Goal: Entertainment & Leisure: Consume media (video, audio)

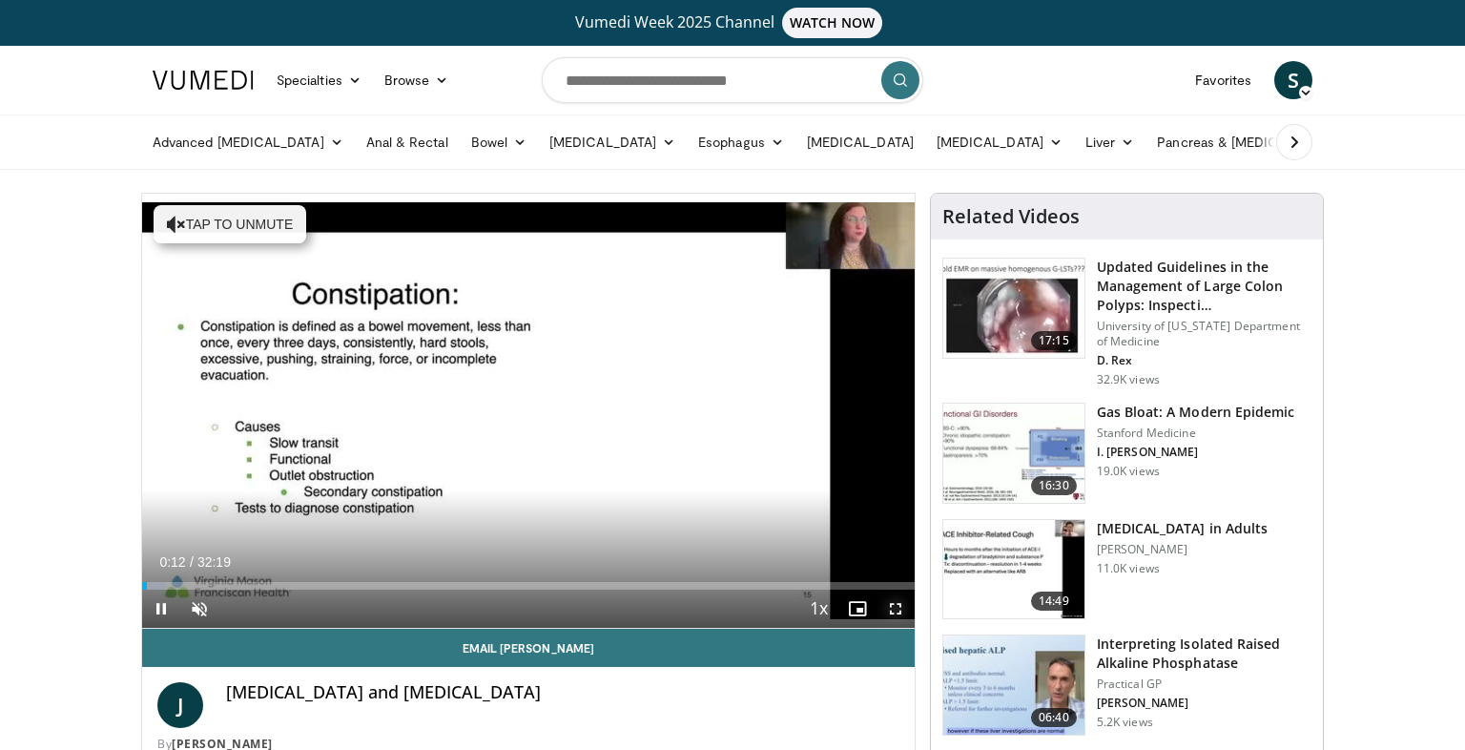
click at [893, 606] on span "Video Player" at bounding box center [895, 608] width 38 height 38
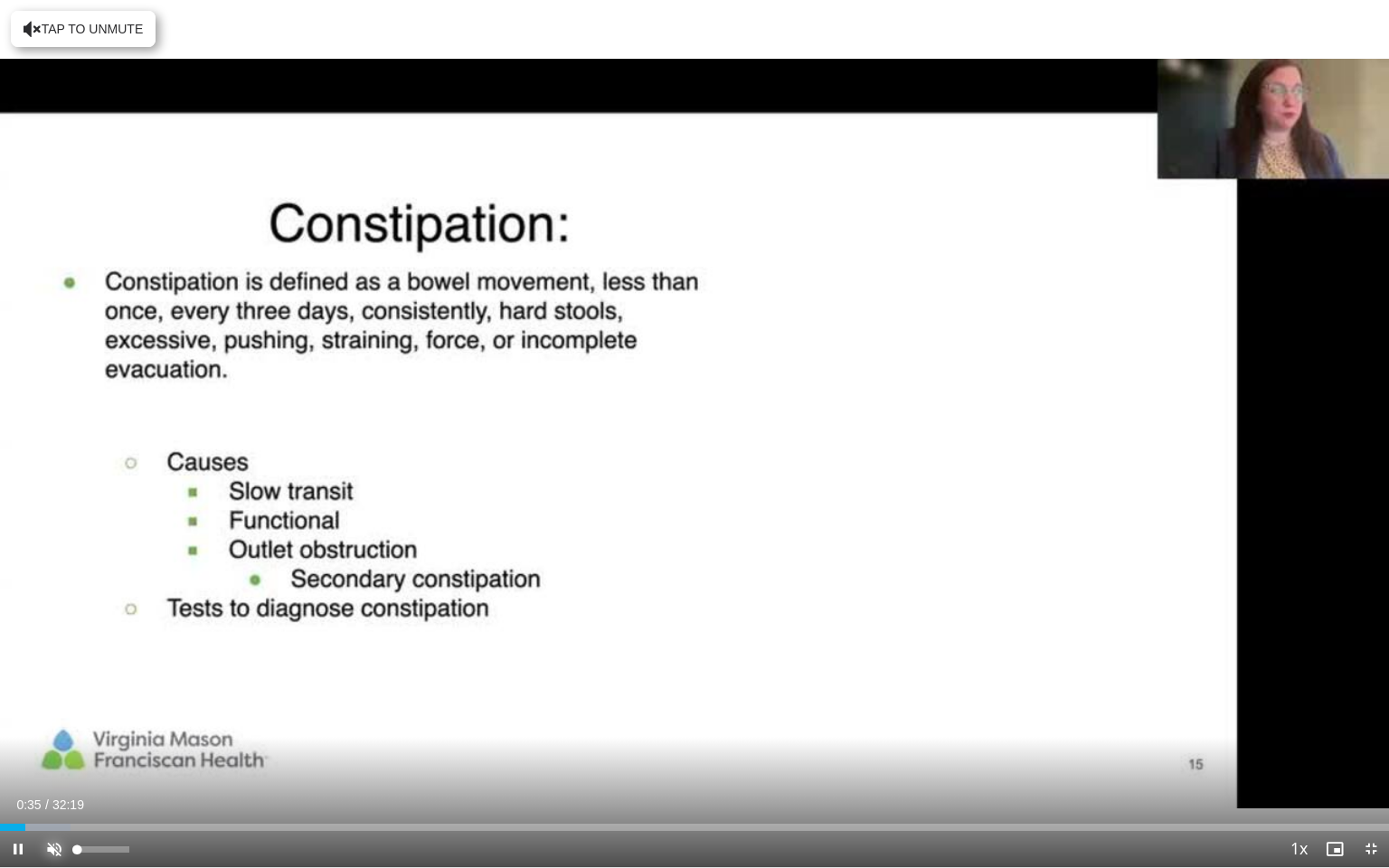
click at [55, 710] on span "Video Player" at bounding box center [54, 848] width 36 height 36
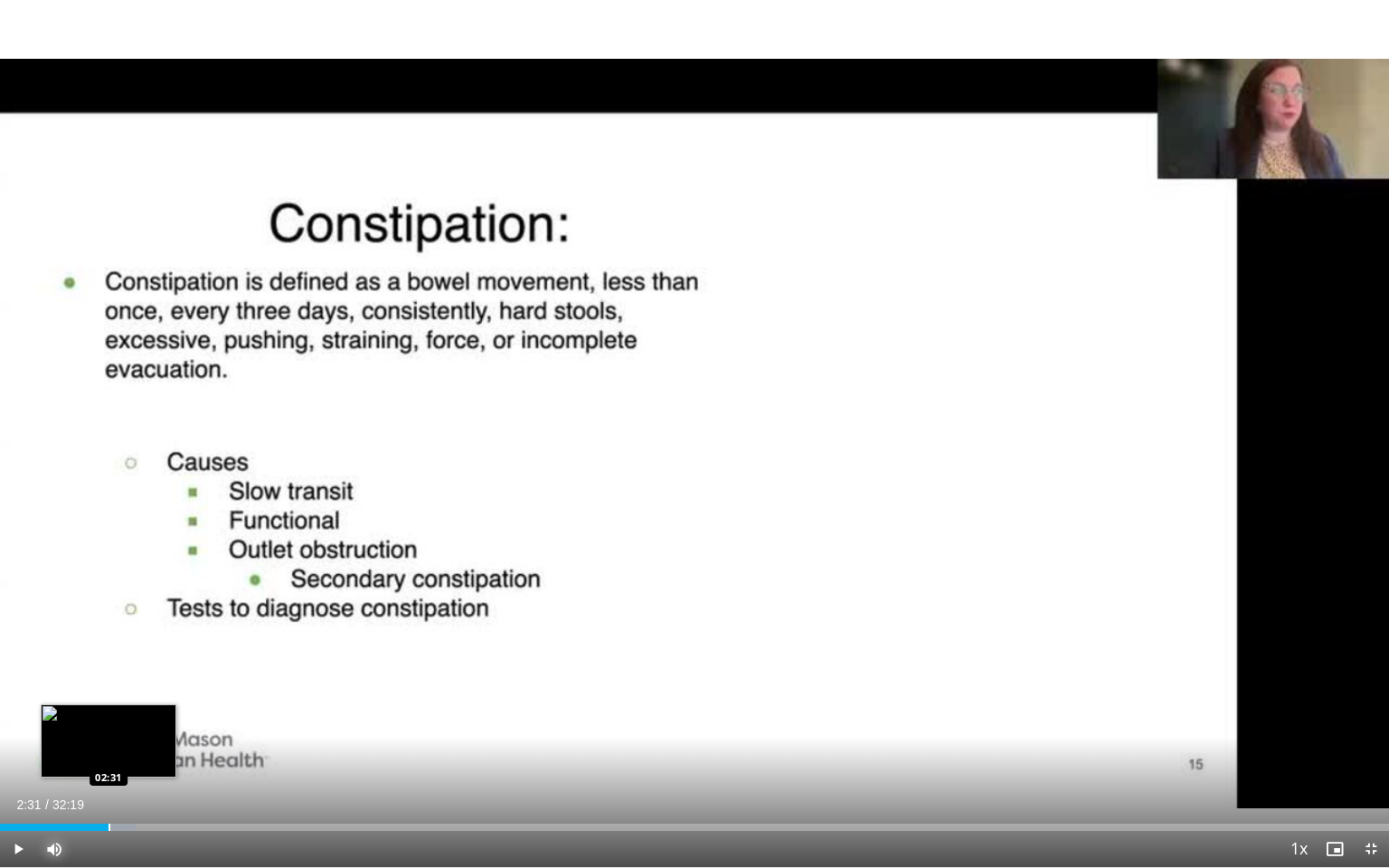
click at [108, 710] on div "Progress Bar" at bounding box center [109, 827] width 2 height 8
click at [167, 710] on div "Progress Bar" at bounding box center [168, 827] width 2 height 8
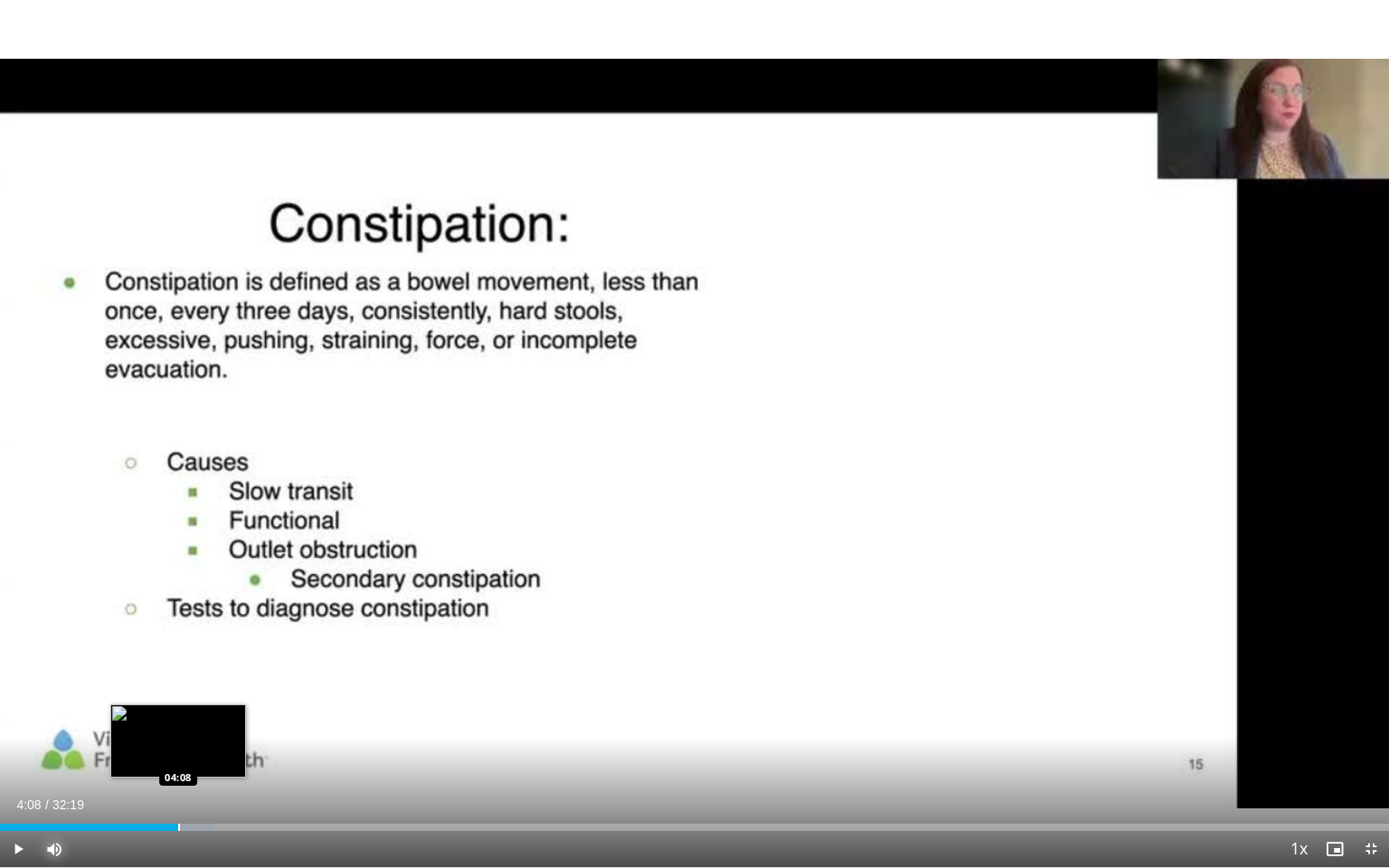
click at [178, 710] on div "Progress Bar" at bounding box center [179, 827] width 2 height 8
click at [187, 710] on div "Progress Bar" at bounding box center [188, 827] width 2 height 8
click at [206, 710] on div "Progress Bar" at bounding box center [207, 827] width 2 height 8
click at [215, 710] on div "Progress Bar" at bounding box center [216, 827] width 2 height 8
click at [225, 710] on div "Progress Bar" at bounding box center [226, 827] width 2 height 8
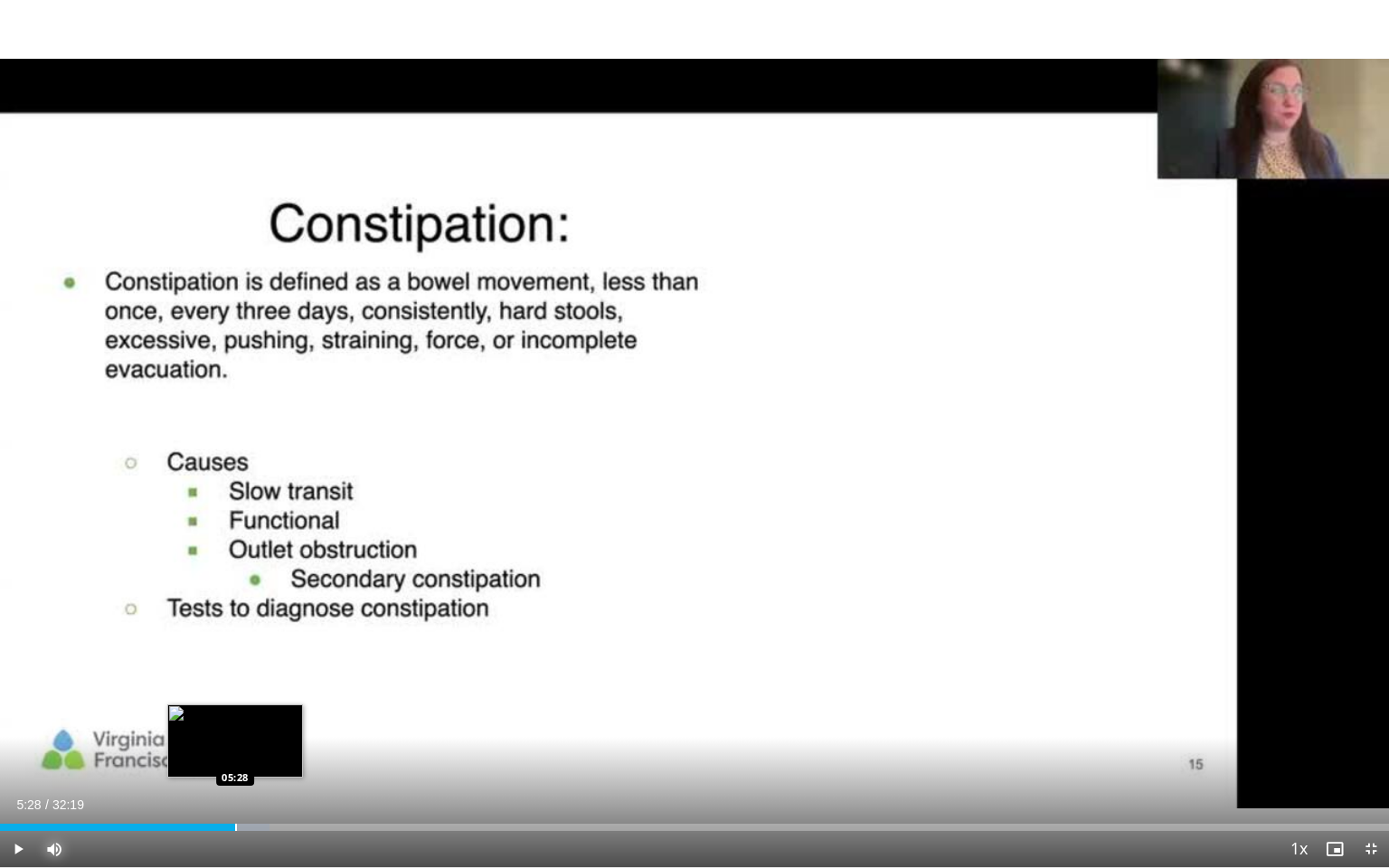
click at [235, 710] on div "Progress Bar" at bounding box center [236, 827] width 2 height 8
click at [223, 710] on div "Progress Bar" at bounding box center [224, 827] width 2 height 8
click at [257, 710] on div "Progress Bar" at bounding box center [258, 827] width 2 height 8
click at [278, 710] on div "Progress Bar" at bounding box center [279, 827] width 2 height 8
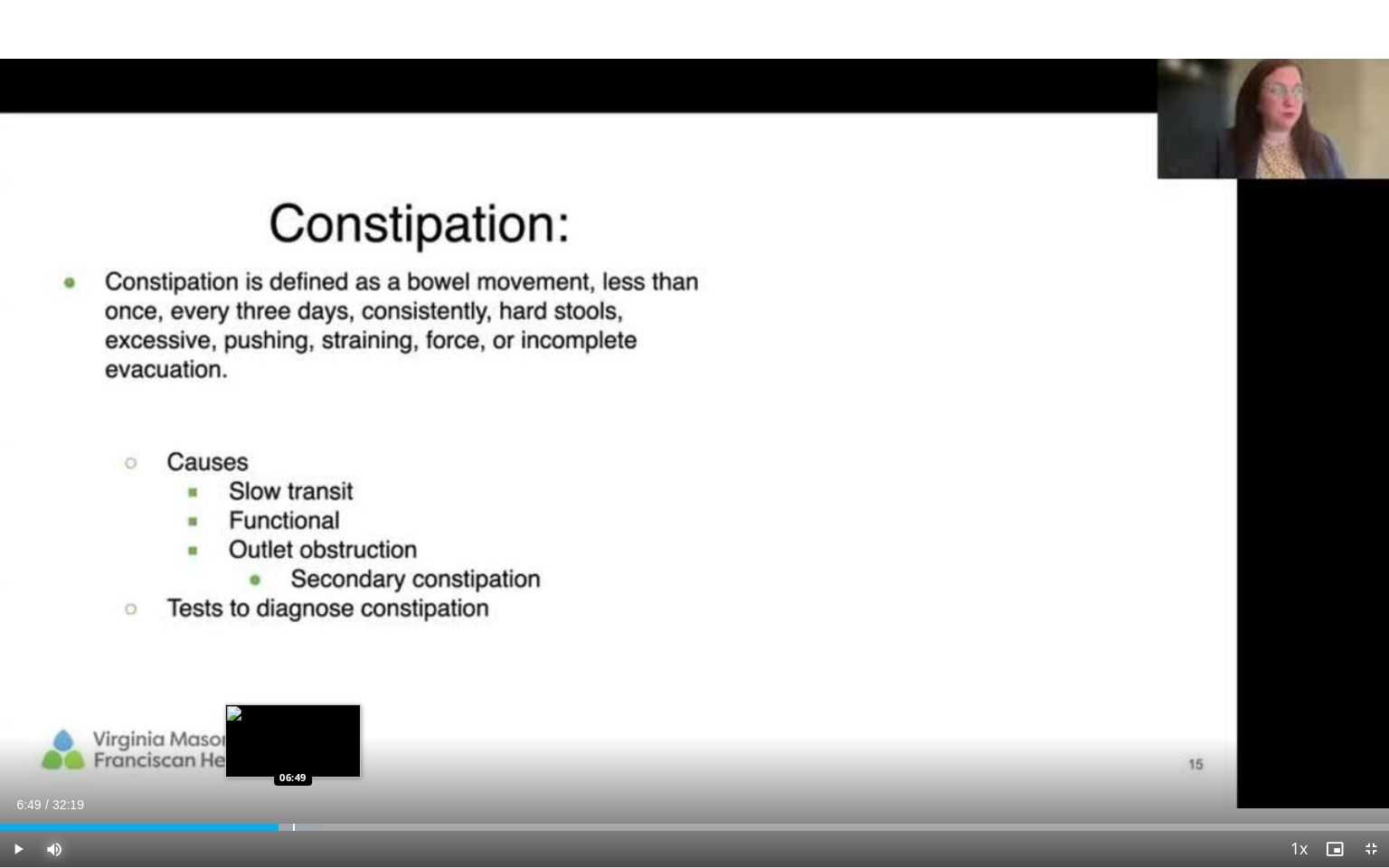
click at [293, 710] on div "Progress Bar" at bounding box center [294, 827] width 2 height 8
click at [311, 710] on div "Progress Bar" at bounding box center [312, 827] width 2 height 8
click at [322, 710] on div "Progress Bar" at bounding box center [323, 827] width 2 height 8
click at [336, 710] on div "Progress Bar" at bounding box center [337, 827] width 2 height 8
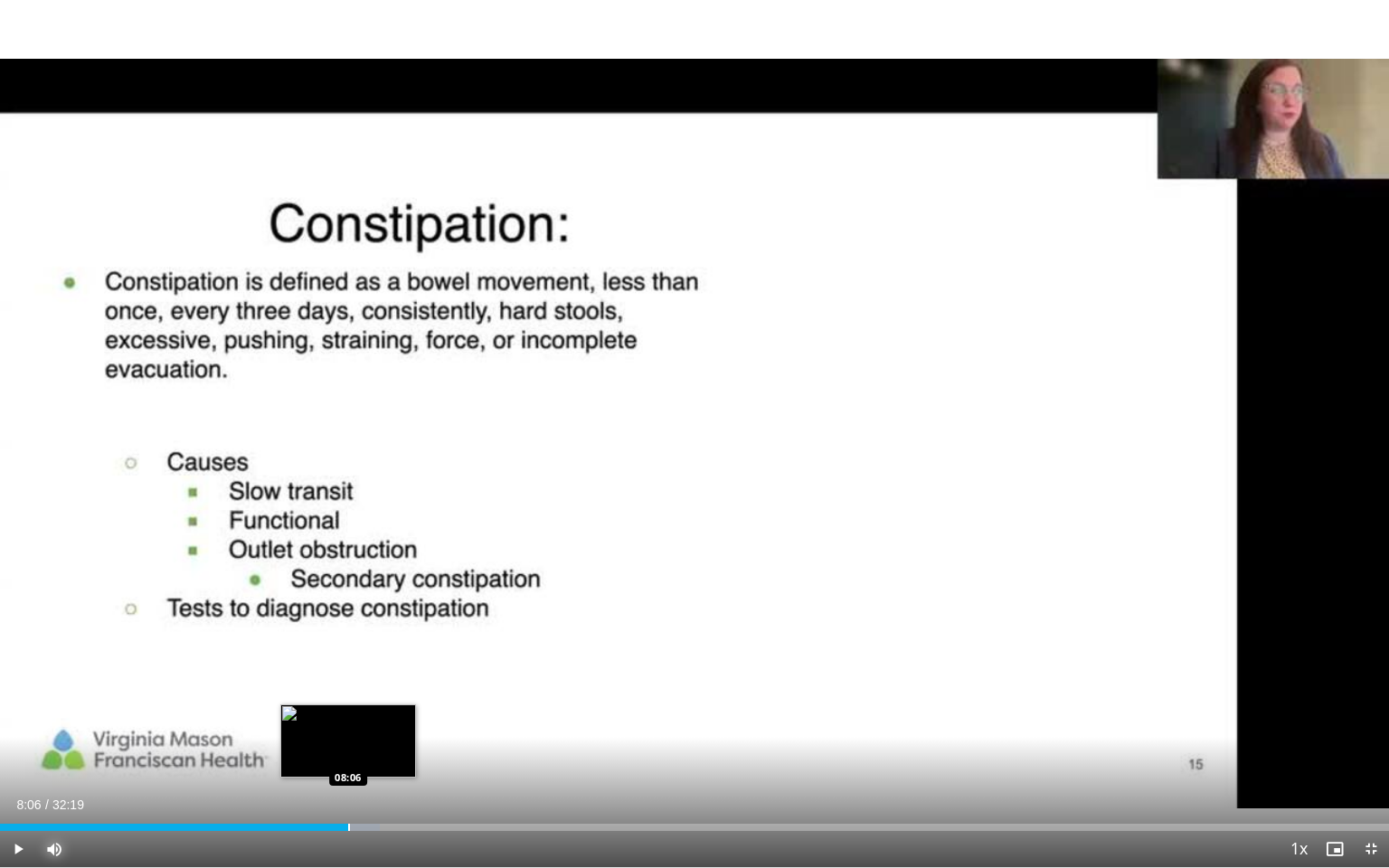
click at [348, 710] on div "Progress Bar" at bounding box center [349, 827] width 2 height 8
click at [341, 710] on div "Progress Bar" at bounding box center [342, 827] width 2 height 8
click at [334, 710] on div "Progress Bar" at bounding box center [335, 827] width 2 height 8
click at [375, 710] on div "Progress Bar" at bounding box center [376, 827] width 2 height 8
click at [382, 710] on div "Progress Bar" at bounding box center [383, 827] width 2 height 8
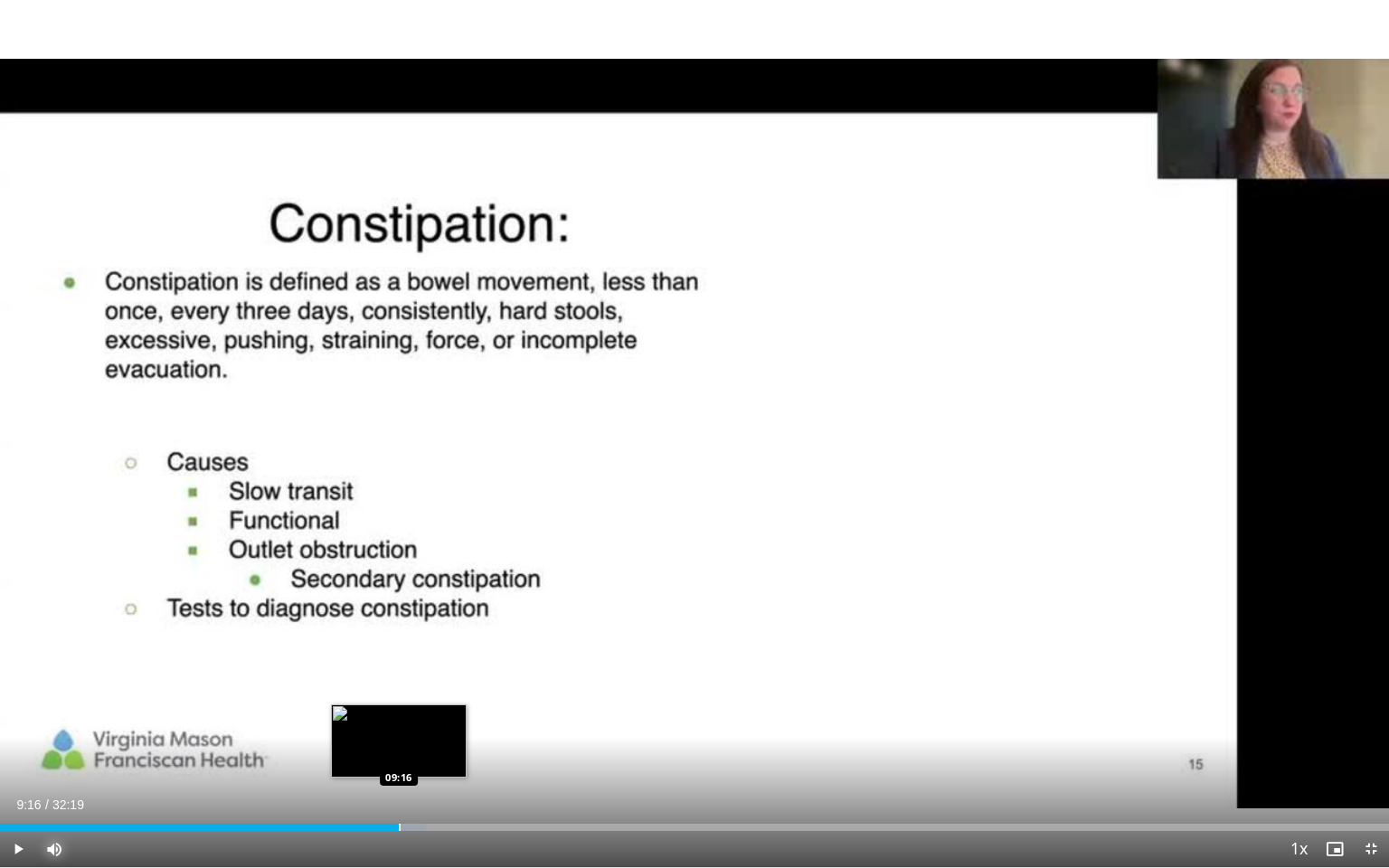
click at [399, 710] on div "Progress Bar" at bounding box center [400, 827] width 2 height 8
click at [415, 710] on div "Progress Bar" at bounding box center [416, 827] width 2 height 8
click at [429, 710] on div "Progress Bar" at bounding box center [429, 827] width 2 height 8
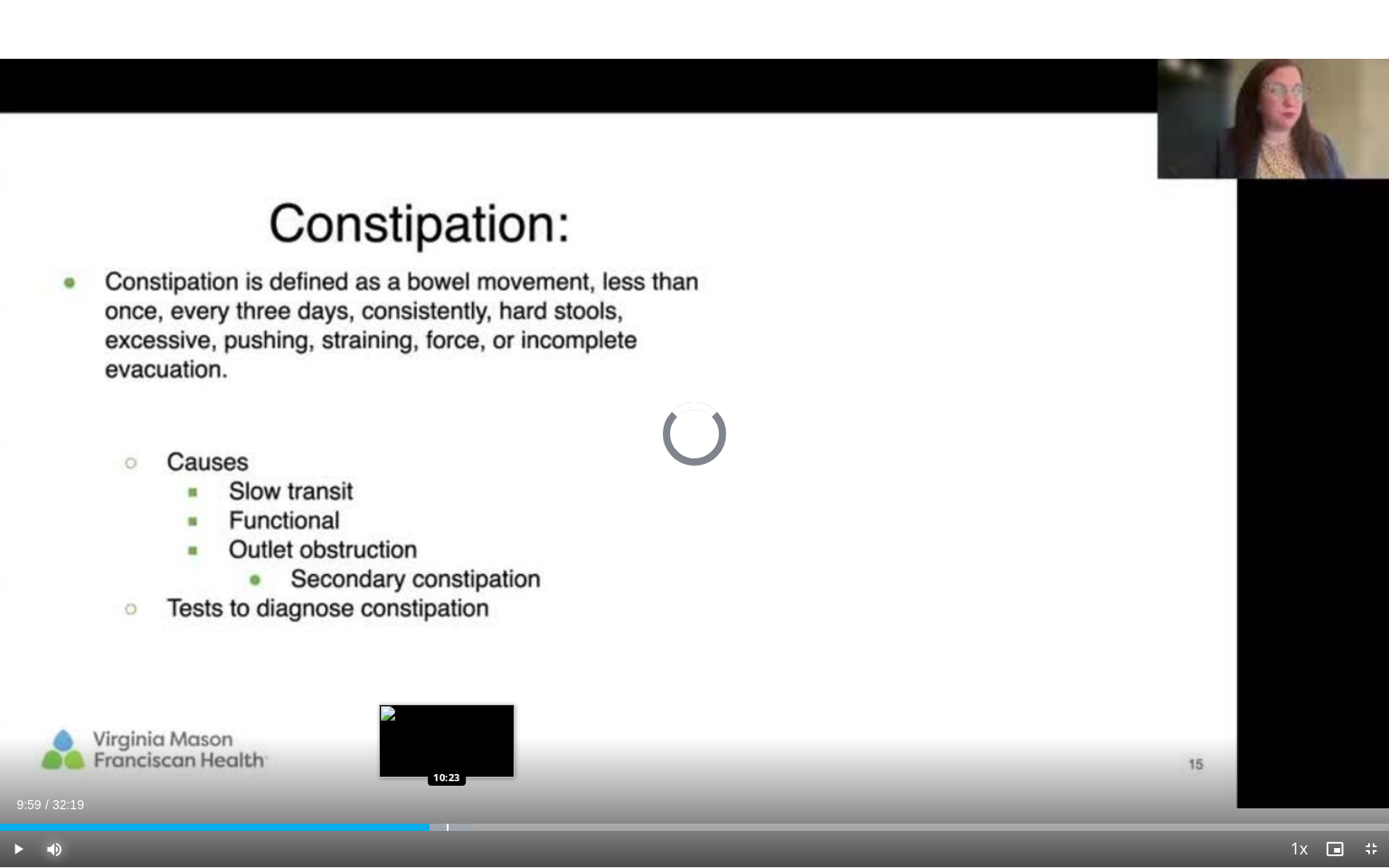
click at [447, 710] on div "Progress Bar" at bounding box center [448, 827] width 2 height 8
click at [471, 710] on div "Progress Bar" at bounding box center [472, 827] width 2 height 8
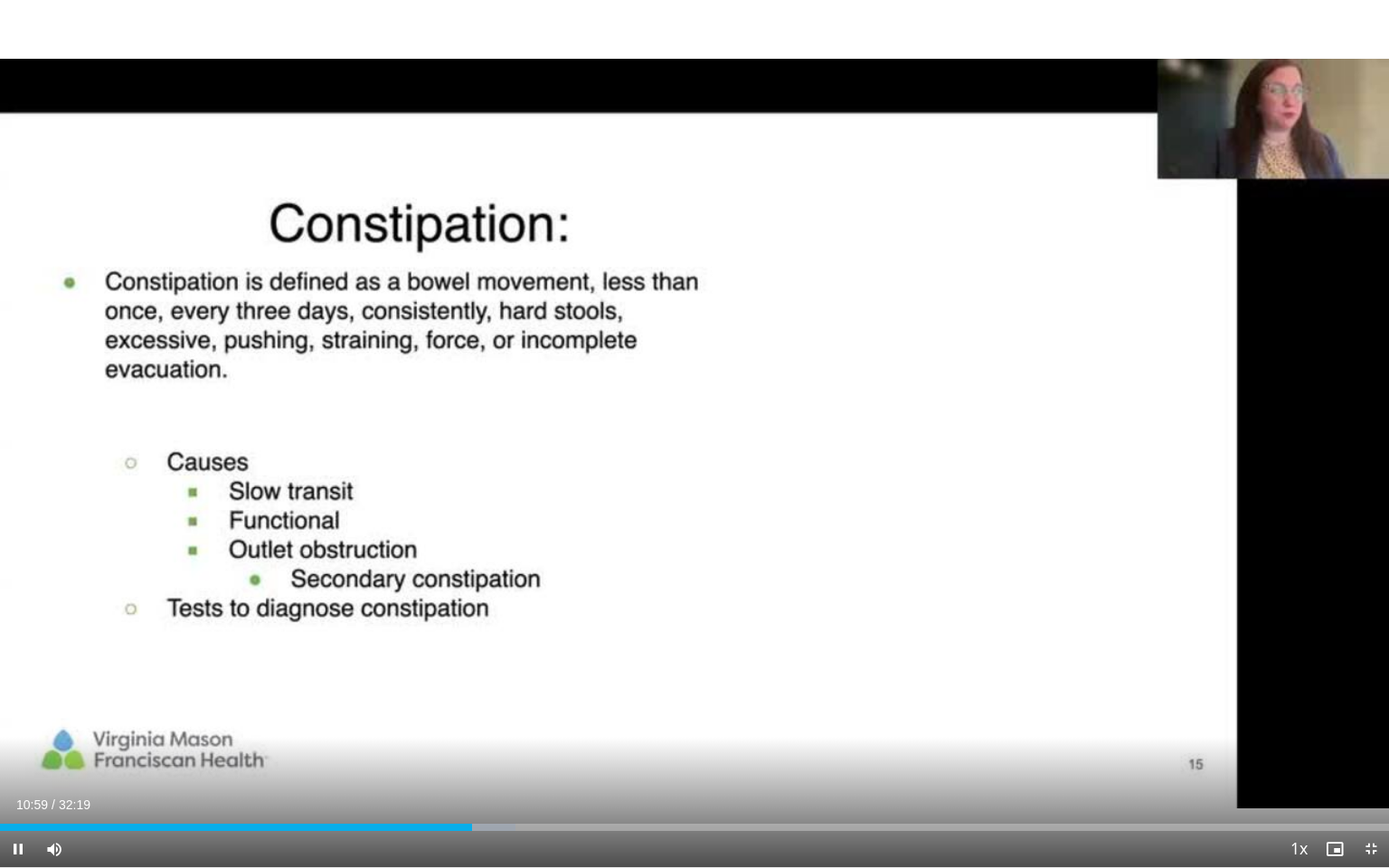
click at [489, 710] on div "Current Time 10:59 / Duration 32:19 Pause Skip Backward Skip Forward Mute 23% L…" at bounding box center [694, 848] width 1389 height 36
click at [483, 710] on div "Progress Bar" at bounding box center [484, 827] width 2 height 8
click at [493, 710] on div "Progress Bar" at bounding box center [494, 827] width 2 height 8
click at [500, 710] on div "Progress Bar" at bounding box center [501, 827] width 2 height 8
click at [512, 710] on div "Progress Bar" at bounding box center [513, 827] width 2 height 8
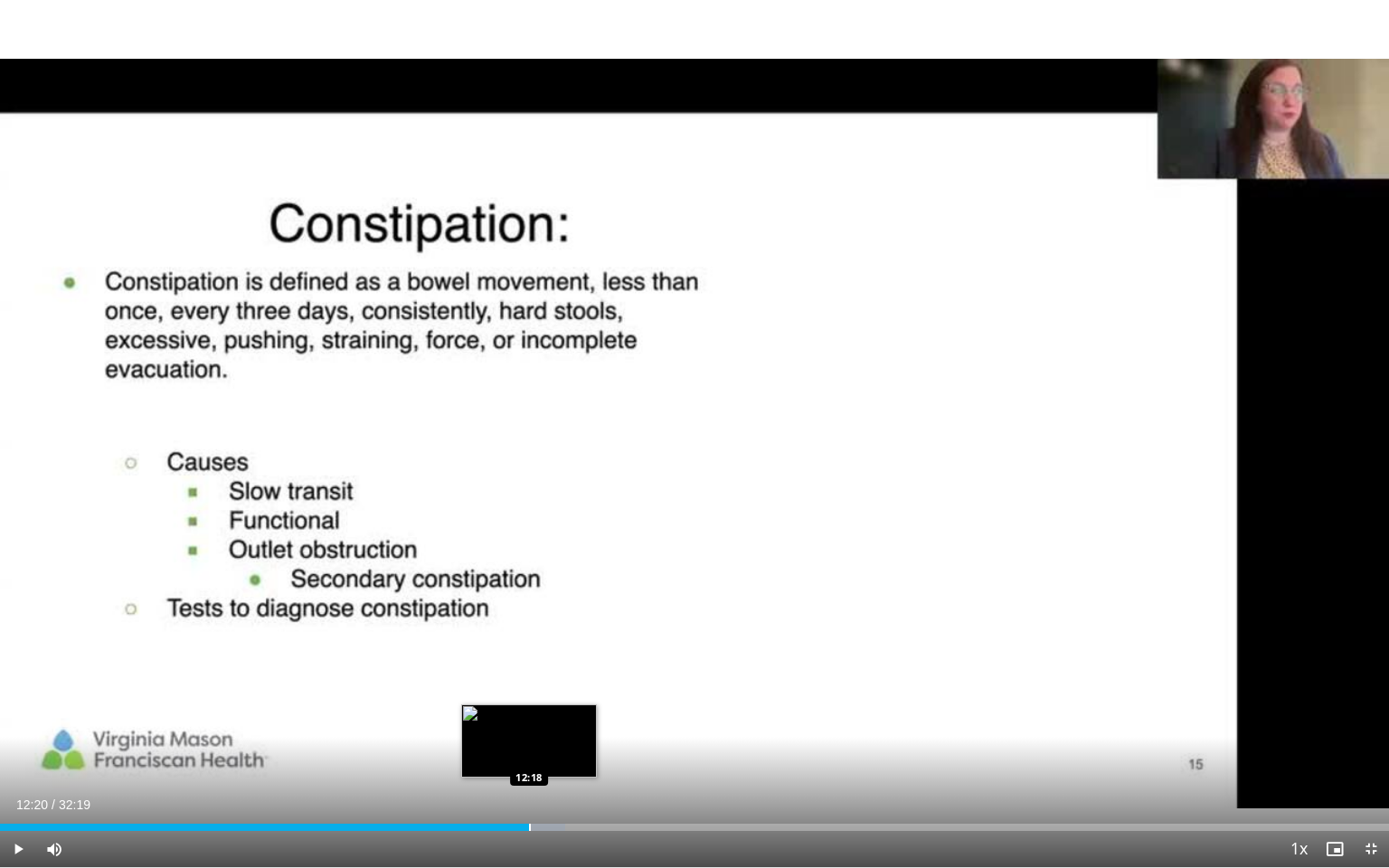
click at [530, 710] on div "Progress Bar" at bounding box center [530, 827] width 2 height 8
click at [543, 710] on div "Progress Bar" at bounding box center [544, 827] width 2 height 8
click at [557, 710] on div "Current Time 12:40 / Duration 32:19 Pause Skip Backward Skip Forward Mute 23% L…" at bounding box center [694, 848] width 1389 height 36
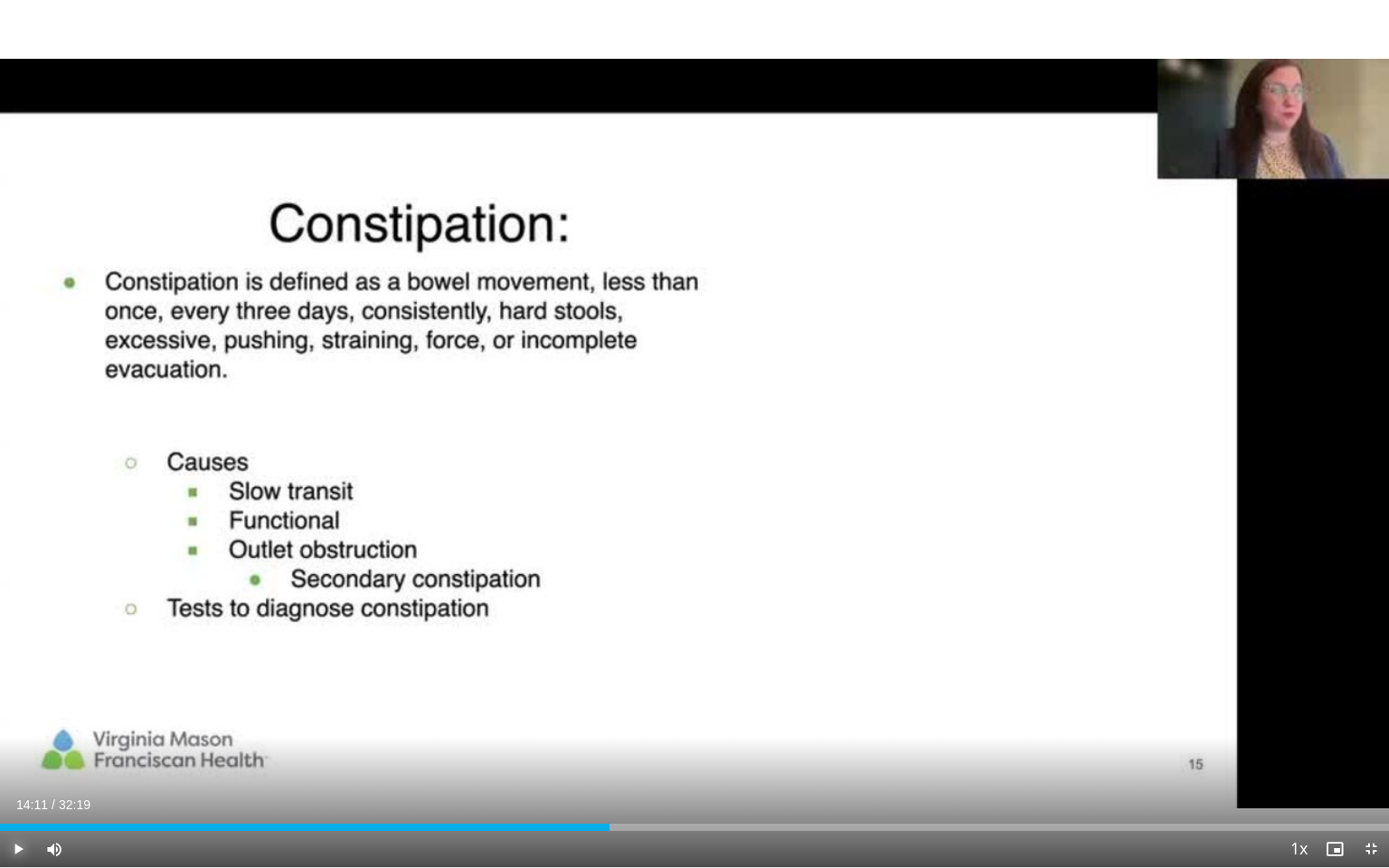
click at [24, 710] on span "Video Player" at bounding box center [18, 848] width 36 height 36
click at [639, 710] on div "Progress Bar" at bounding box center [640, 827] width 2 height 8
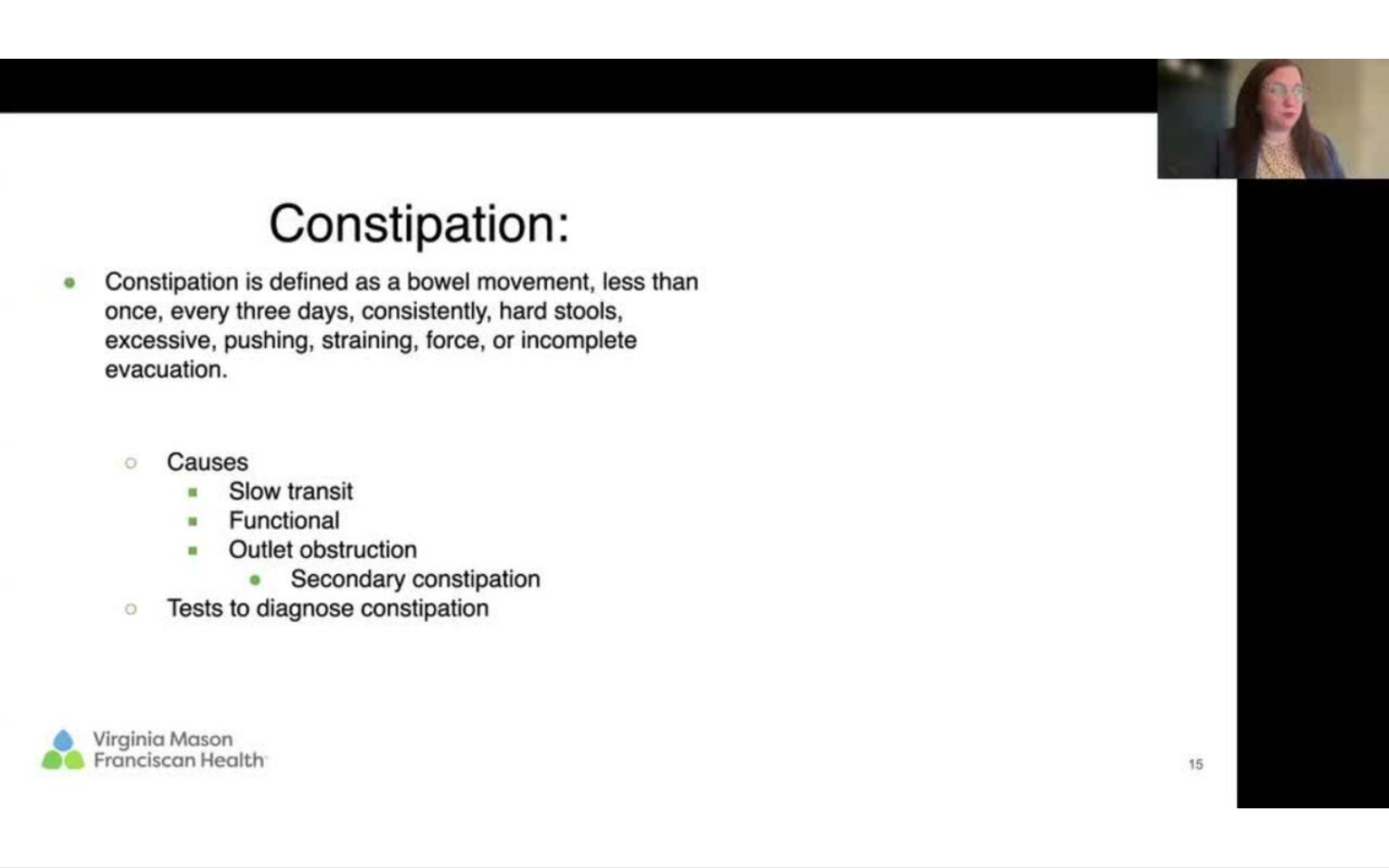
click at [657, 710] on video-js "**********" at bounding box center [694, 434] width 1389 height 868
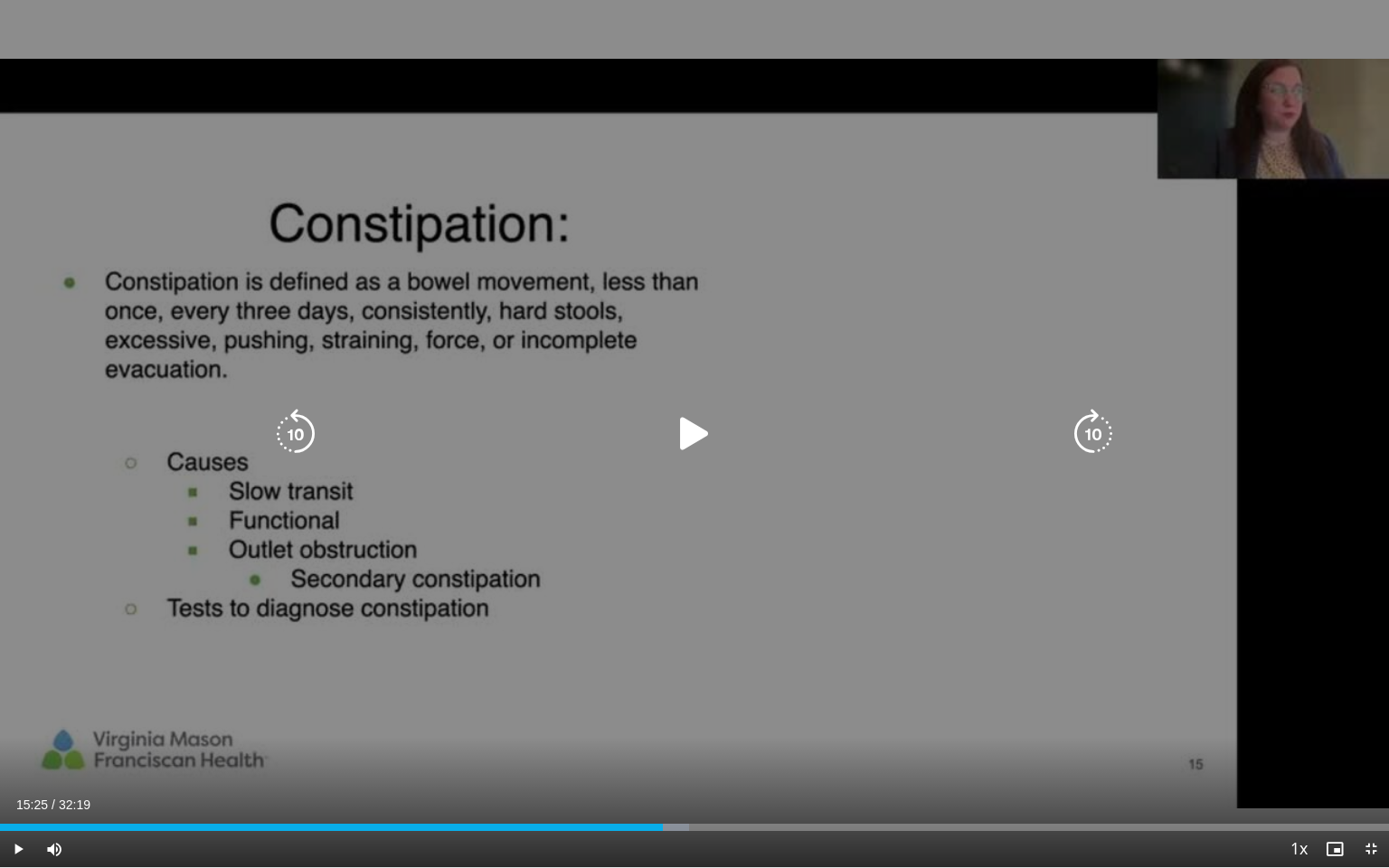
click at [663, 710] on div "Progress Bar" at bounding box center [657, 827] width 64 height 8
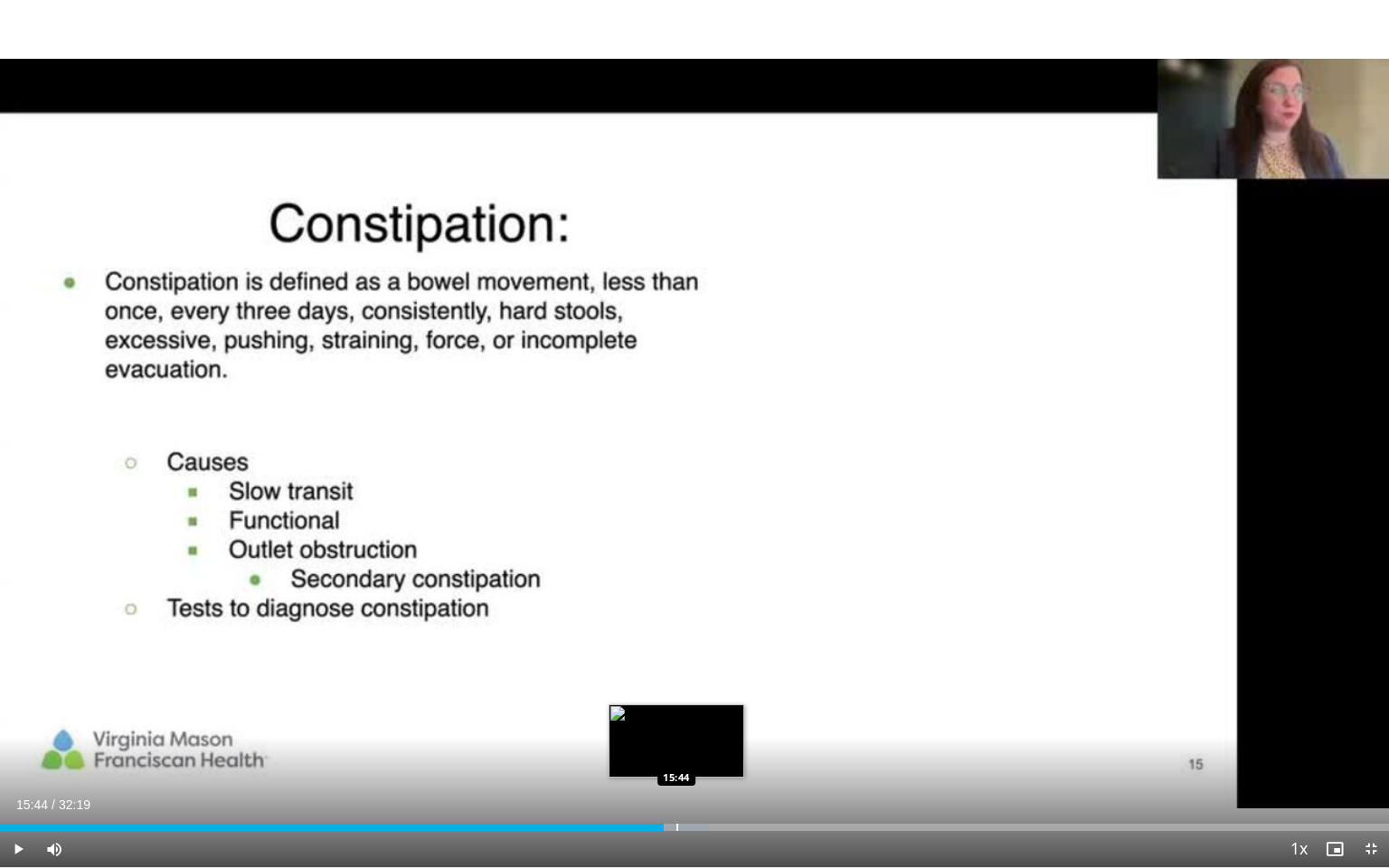
click at [676, 710] on div "Progress Bar" at bounding box center [677, 827] width 2 height 8
click at [685, 710] on div "Progress Bar" at bounding box center [685, 827] width 2 height 8
click at [699, 710] on div "Progress Bar" at bounding box center [700, 827] width 2 height 8
click at [713, 710] on div "Progress Bar" at bounding box center [714, 827] width 2 height 8
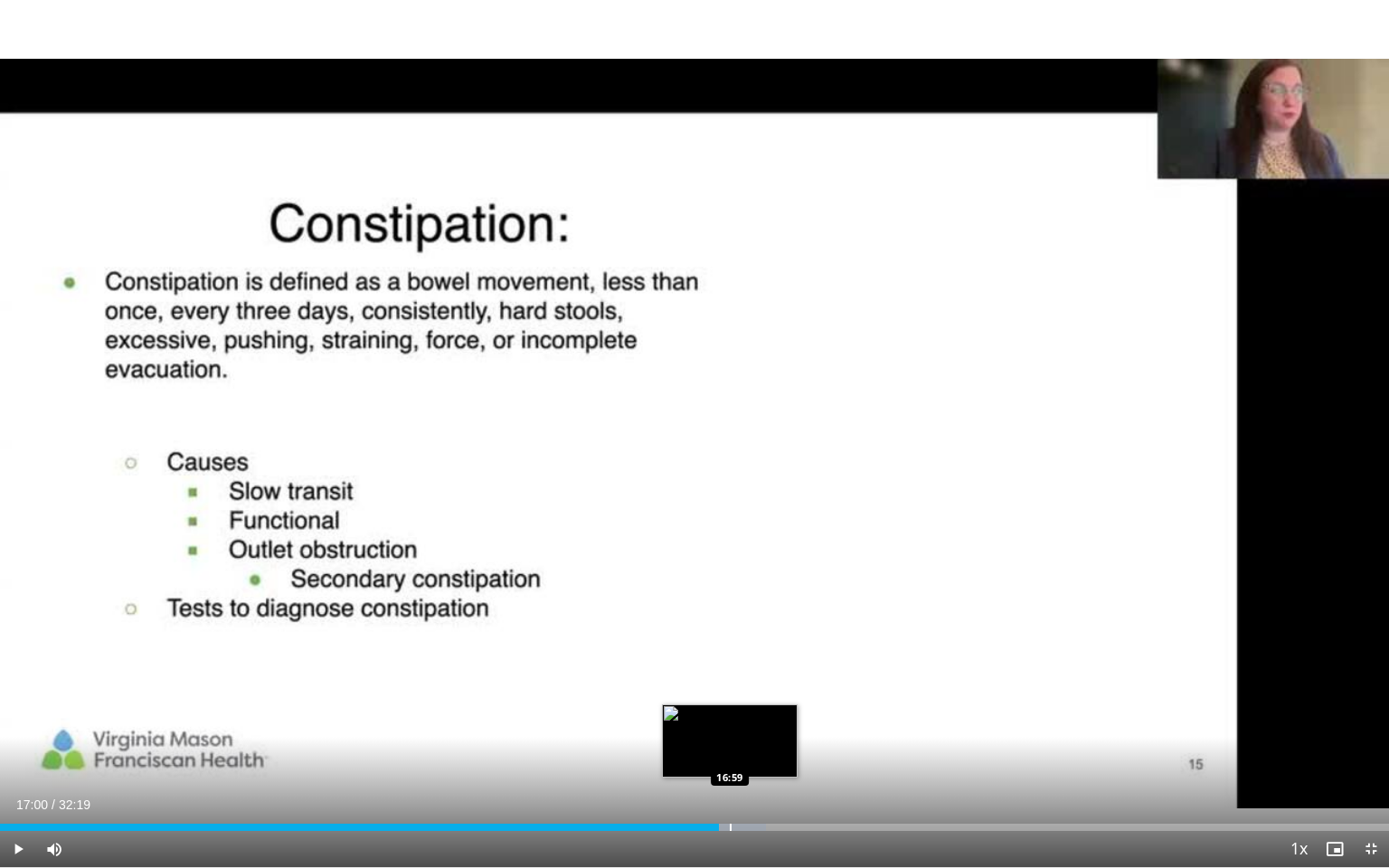
click at [730, 710] on div "Loaded : 55.16% 17:00 16:59" at bounding box center [694, 822] width 1389 height 17
click at [744, 710] on div "Progress Bar" at bounding box center [745, 827] width 2 height 8
click at [760, 710] on div "Progress Bar" at bounding box center [761, 827] width 2 height 8
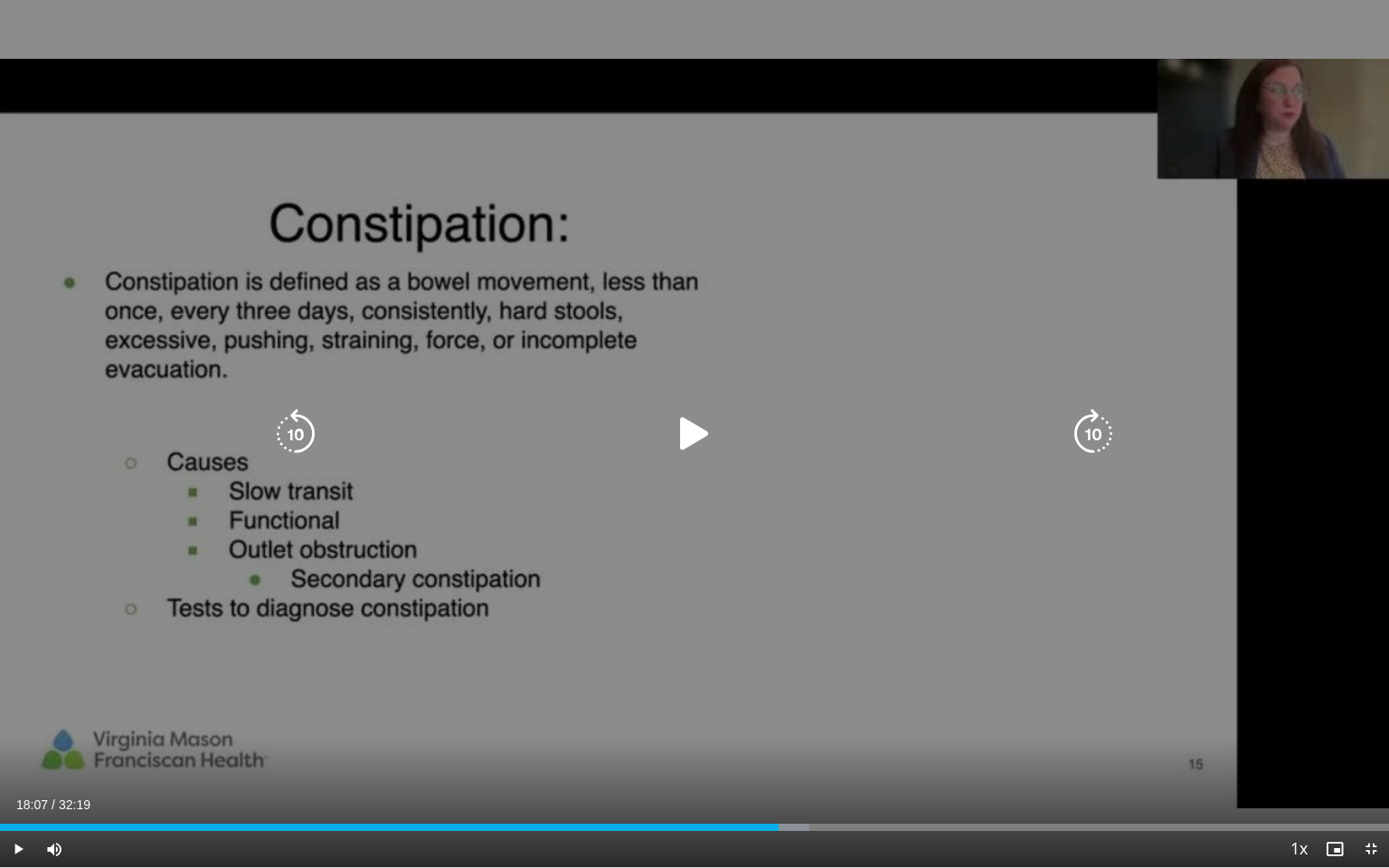
click at [0, 0] on div "Progress Bar" at bounding box center [0, 0] width 0 height 0
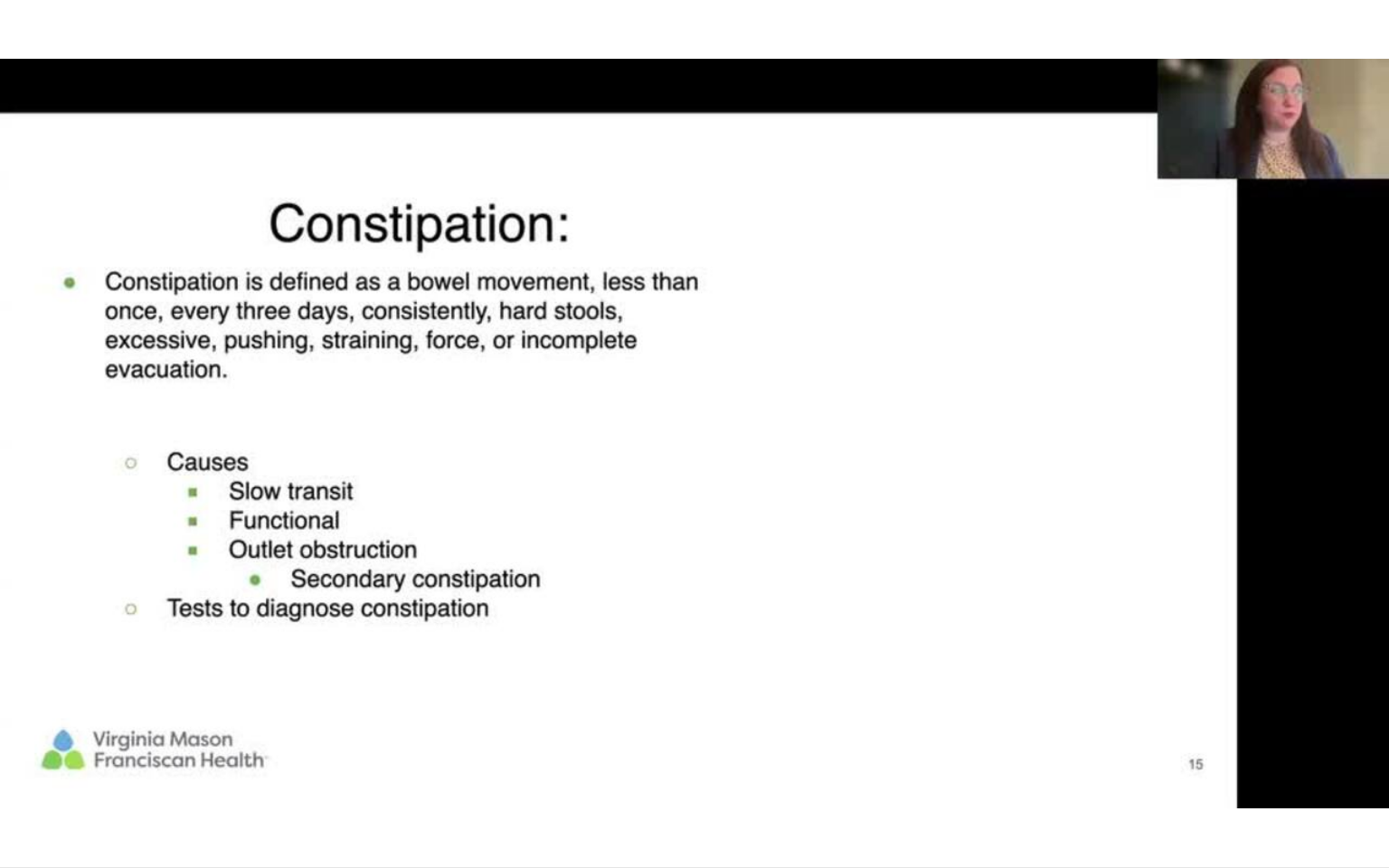
click at [795, 710] on video-js "**********" at bounding box center [694, 434] width 1389 height 868
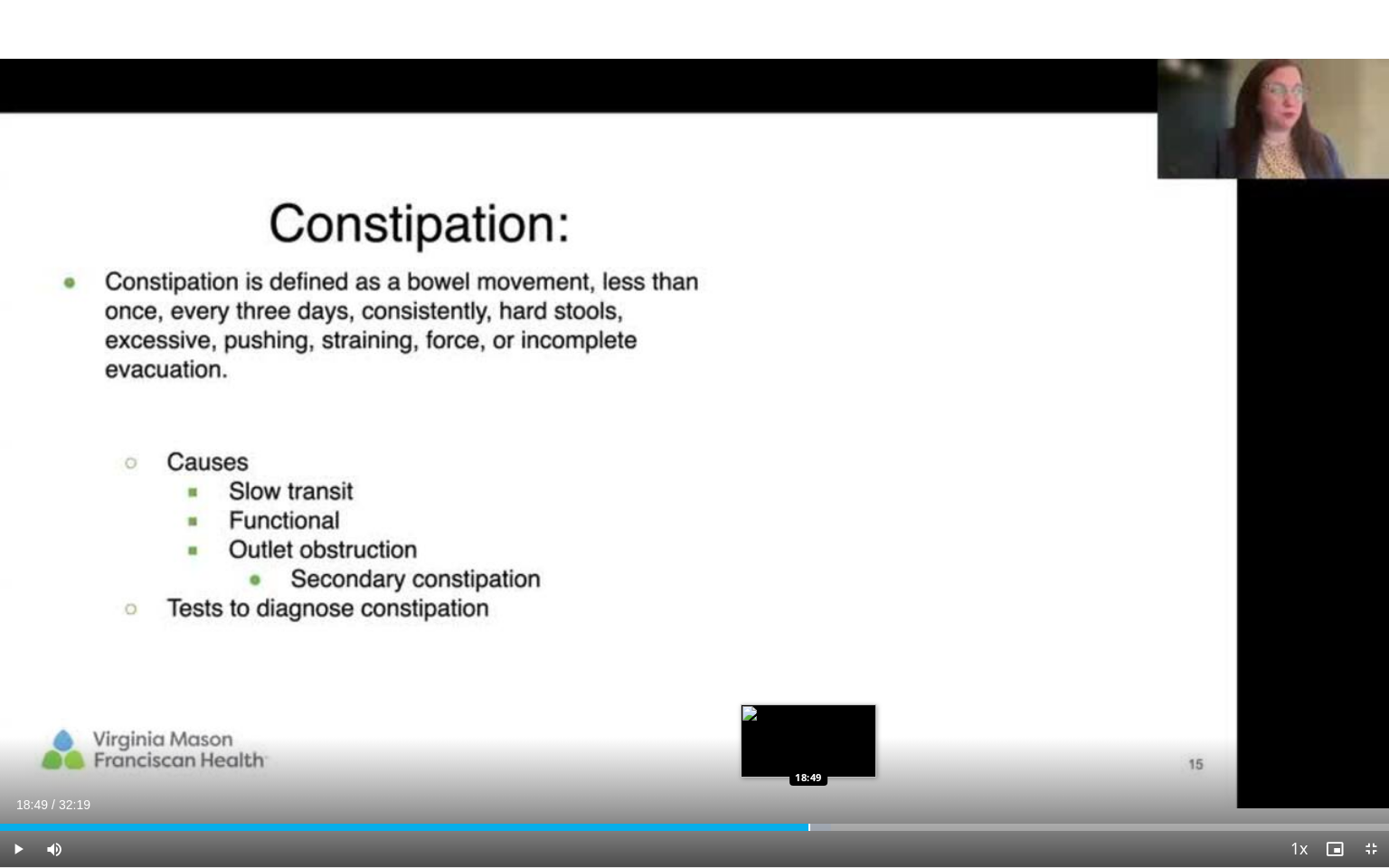
click at [809, 710] on div "Progress Bar" at bounding box center [810, 827] width 2 height 8
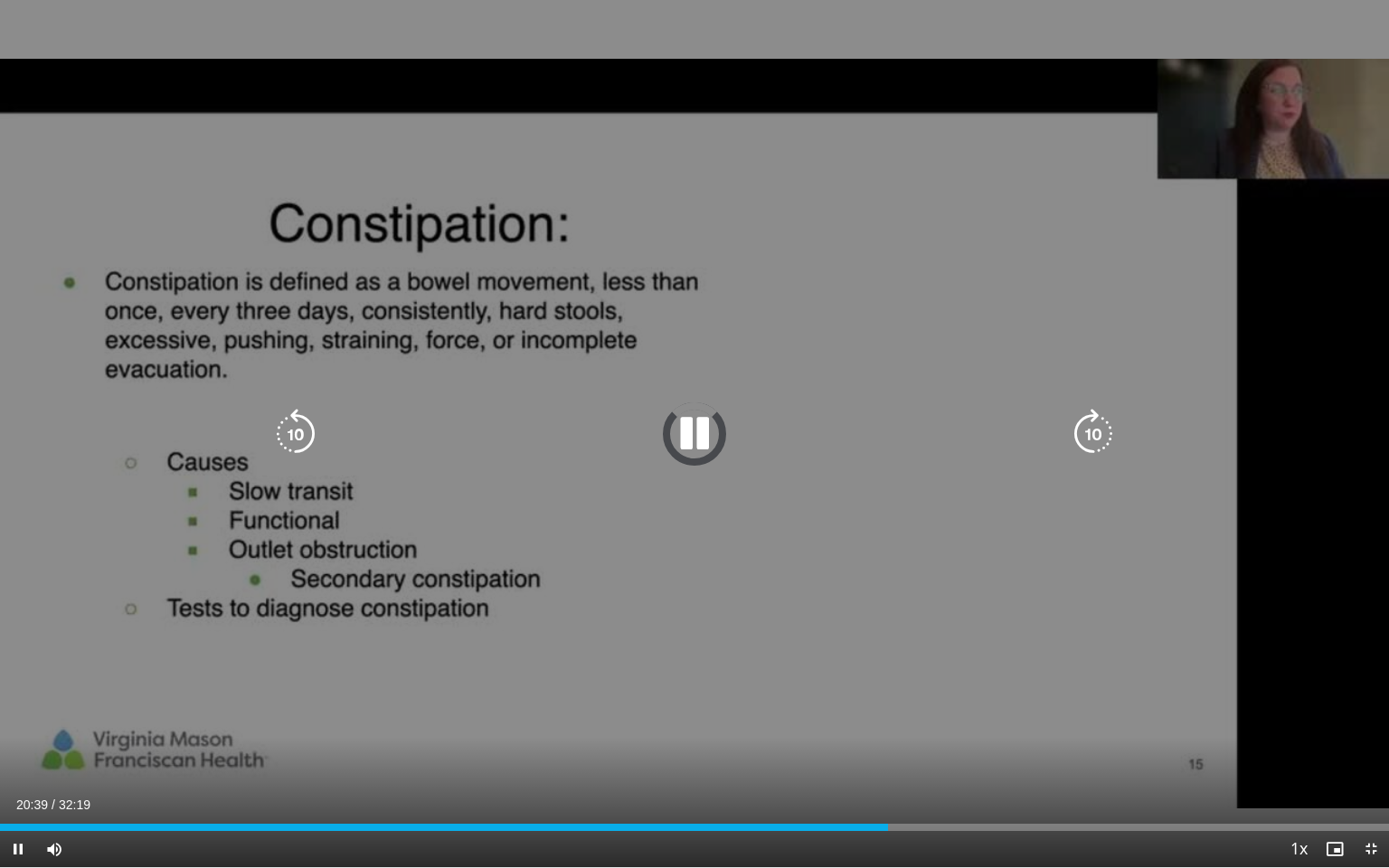
click at [694, 420] on icon "Video Player" at bounding box center [694, 433] width 50 height 50
click at [711, 425] on icon "Video Player" at bounding box center [694, 433] width 50 height 50
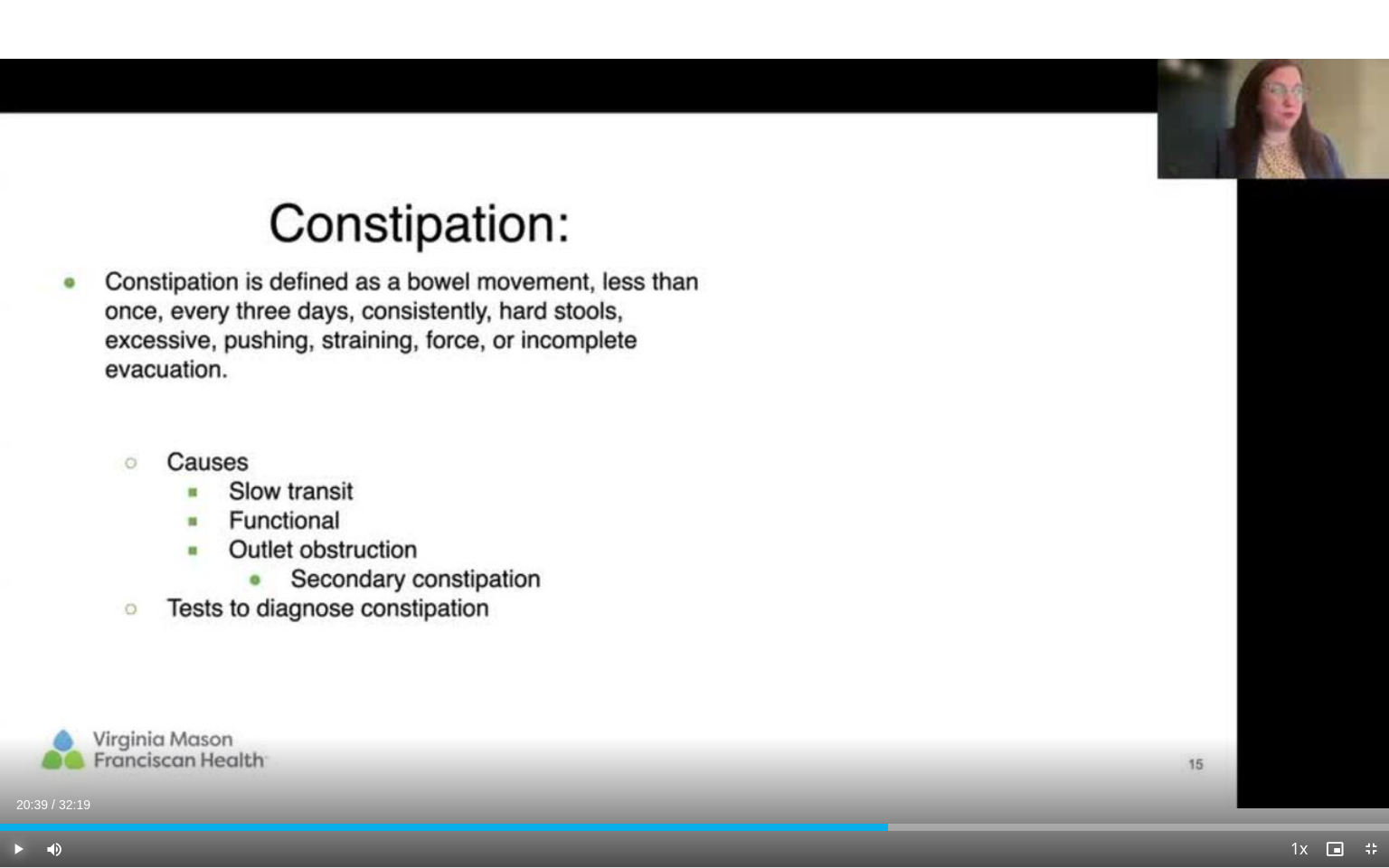
click at [18, 710] on span "Video Player" at bounding box center [18, 848] width 36 height 36
click at [24, 710] on span "Video Player" at bounding box center [18, 848] width 36 height 36
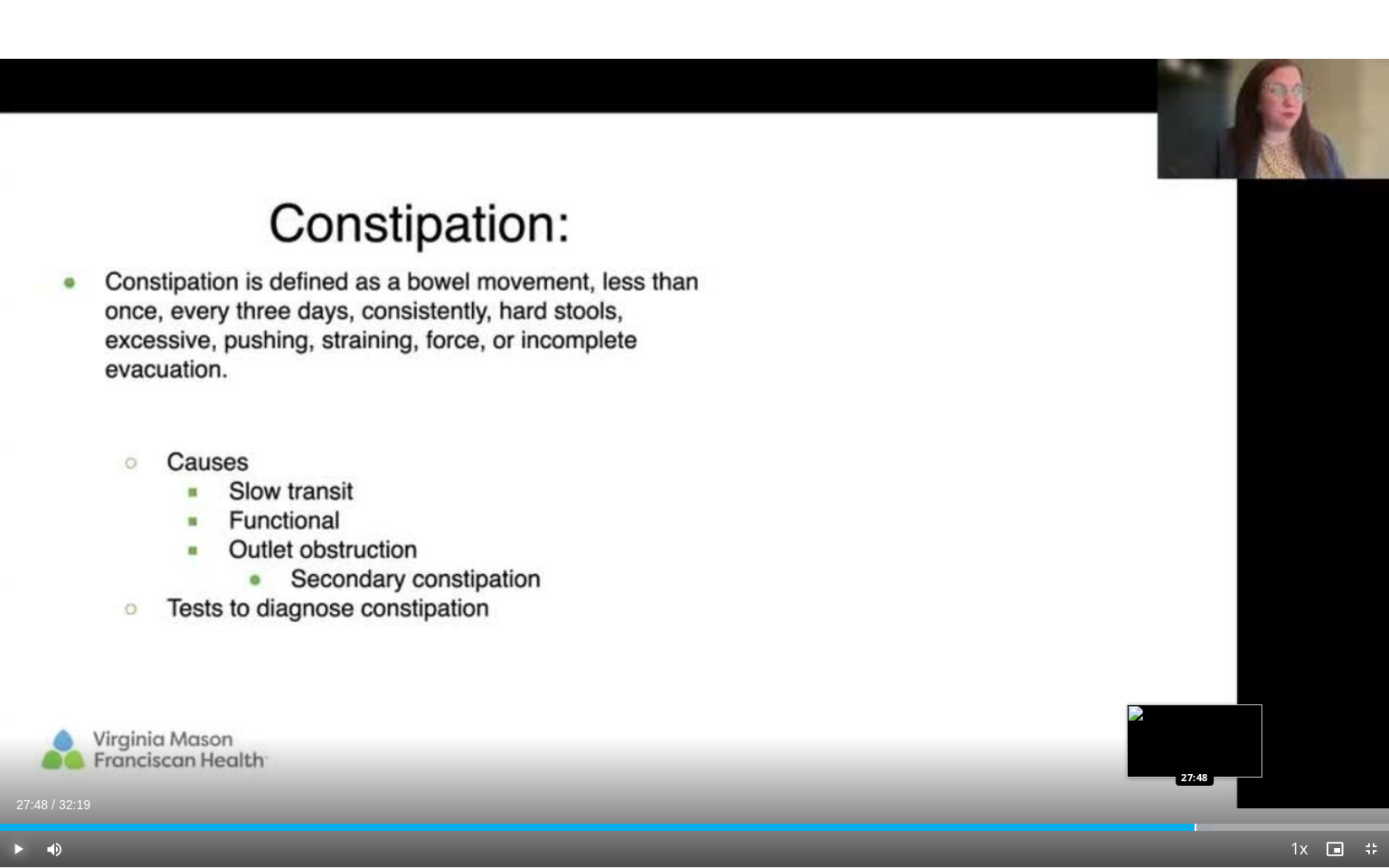
click at [1195, 710] on div "Progress Bar" at bounding box center [1196, 827] width 2 height 8
click at [1223, 710] on div "Progress Bar" at bounding box center [1224, 827] width 2 height 8
click at [1248, 710] on div "Progress Bar" at bounding box center [1249, 827] width 2 height 8
click at [1270, 710] on div "Loaded : 93.07% 29:04 29:34" at bounding box center [694, 822] width 1389 height 17
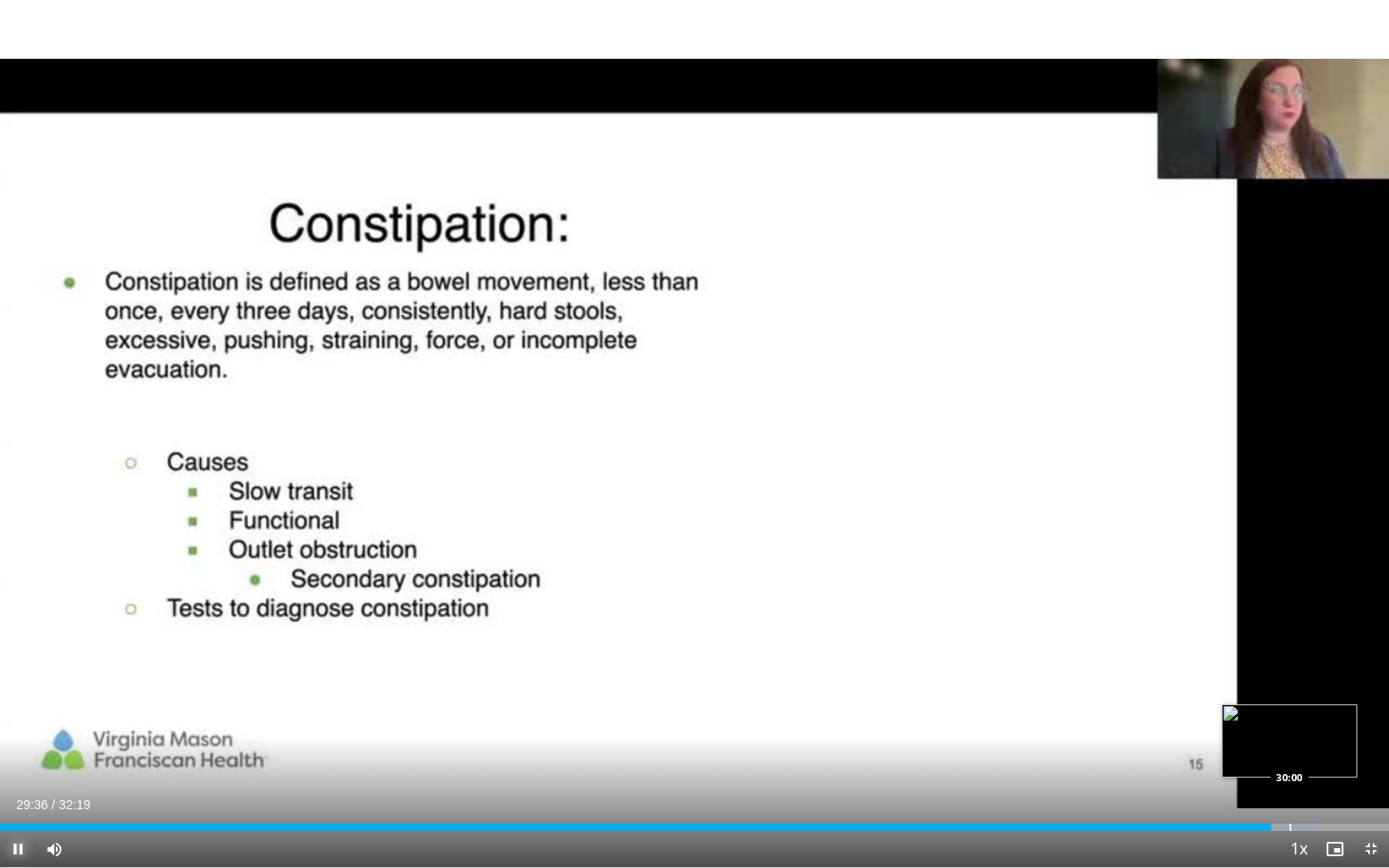
click at [1289, 710] on div "Loaded : 94.85% 29:36 30:00" at bounding box center [694, 822] width 1389 height 17
click at [1307, 710] on div "Progress Bar" at bounding box center [1308, 827] width 2 height 8
click at [1343, 710] on div "Loaded : 99.21% 31:02 31:17" at bounding box center [694, 827] width 1389 height 8
click at [1350, 710] on video-js "**********" at bounding box center [694, 434] width 1389 height 868
click at [1355, 710] on span "Video Player" at bounding box center [1371, 848] width 36 height 36
